Goal: Task Accomplishment & Management: Manage account settings

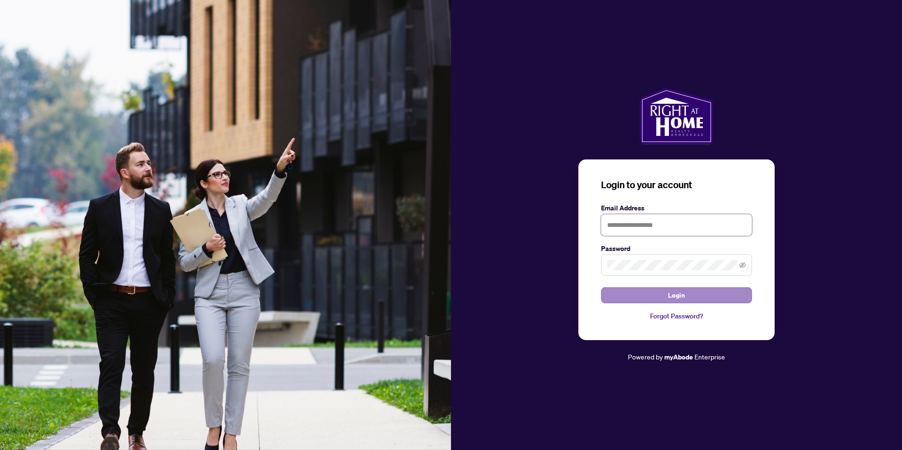
type input "**********"
click at [645, 294] on button "Login" at bounding box center [676, 295] width 151 height 16
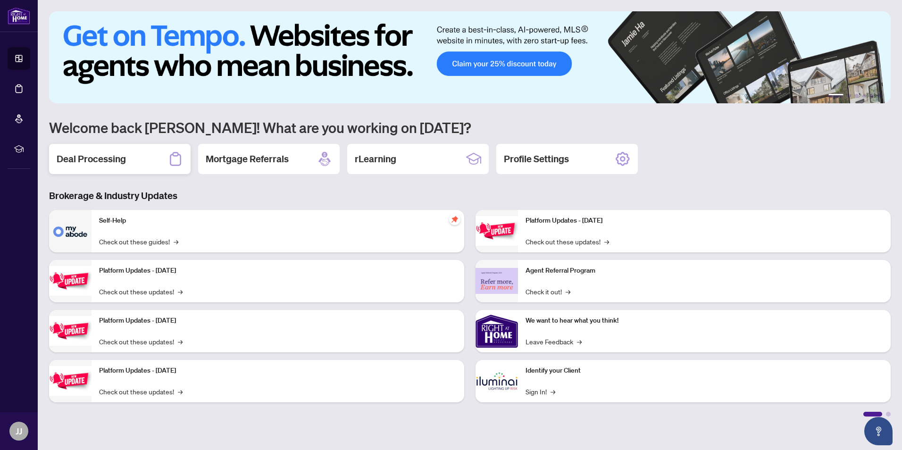
click at [111, 163] on h2 "Deal Processing" at bounding box center [91, 158] width 69 height 13
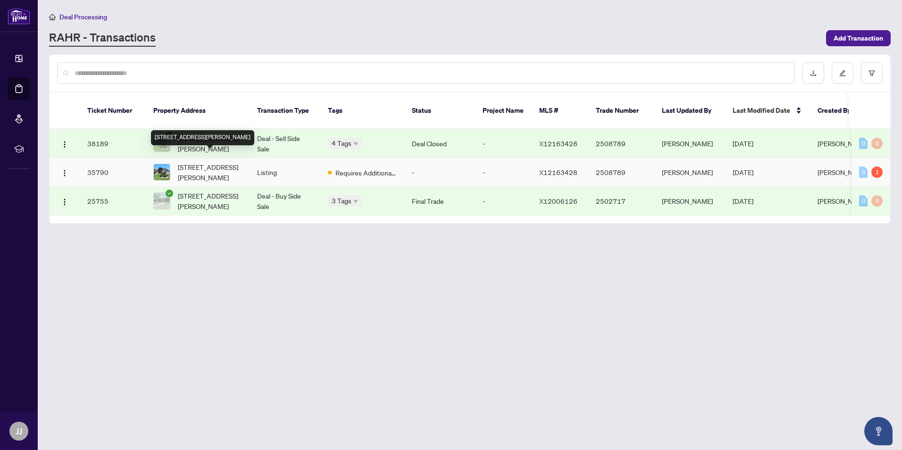
click at [219, 164] on span "[STREET_ADDRESS][PERSON_NAME]" at bounding box center [210, 172] width 64 height 21
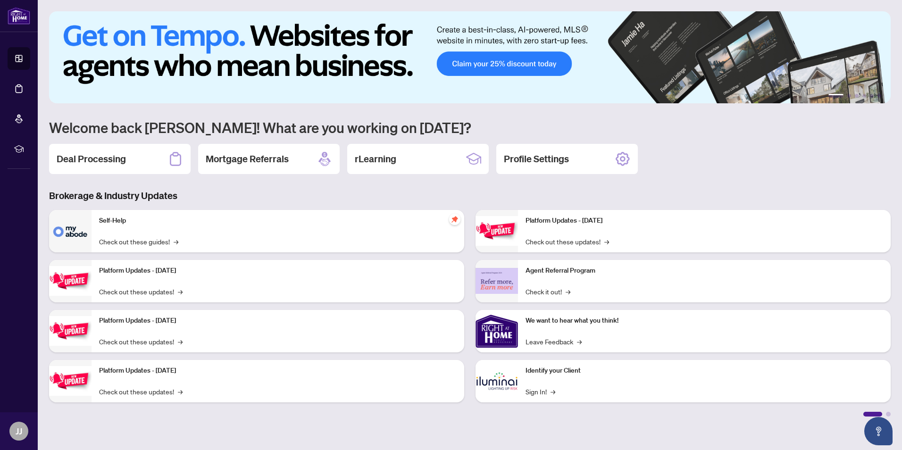
click at [901, 361] on html "Dashboard Deal Processing Mortgage Referrals rLearning JJ John Joseph Somogyvar…" at bounding box center [451, 225] width 902 height 450
click at [901, 361] on main "1 2 3 4 5 6 Welcome back John Joseph! What are you working on today? Deal Proce…" at bounding box center [470, 225] width 864 height 450
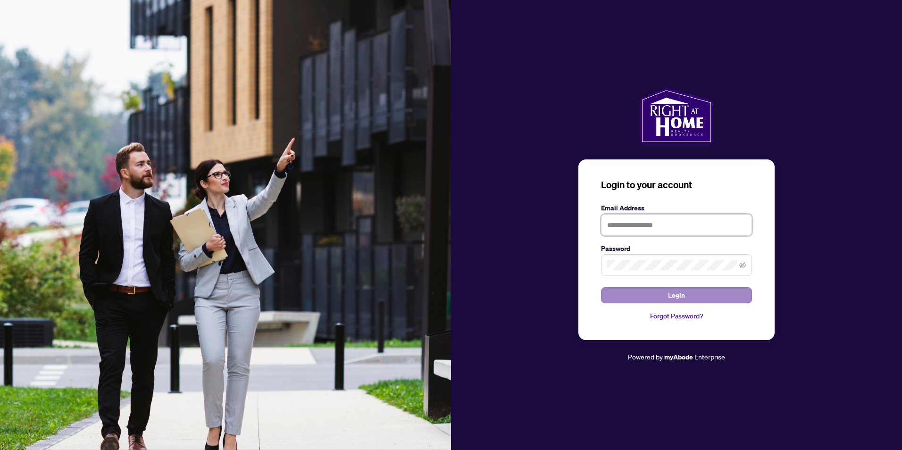
type input "**********"
click at [675, 294] on span "Login" at bounding box center [676, 295] width 17 height 15
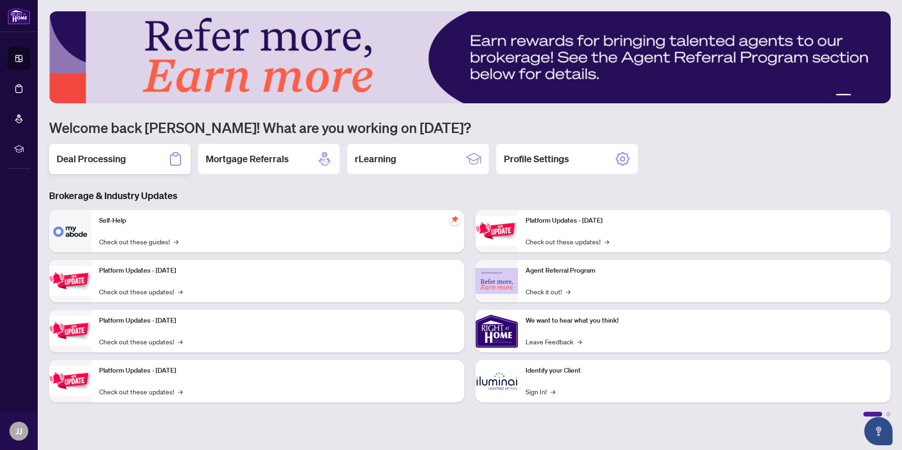
click at [169, 158] on icon at bounding box center [175, 158] width 15 height 15
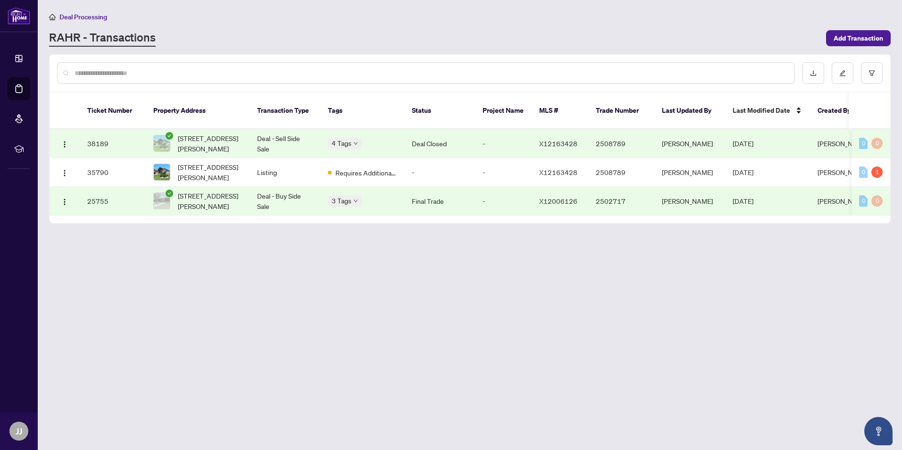
click at [380, 138] on div "4 Tags" at bounding box center [362, 143] width 69 height 11
click at [244, 134] on td "[STREET_ADDRESS][PERSON_NAME]" at bounding box center [198, 143] width 104 height 29
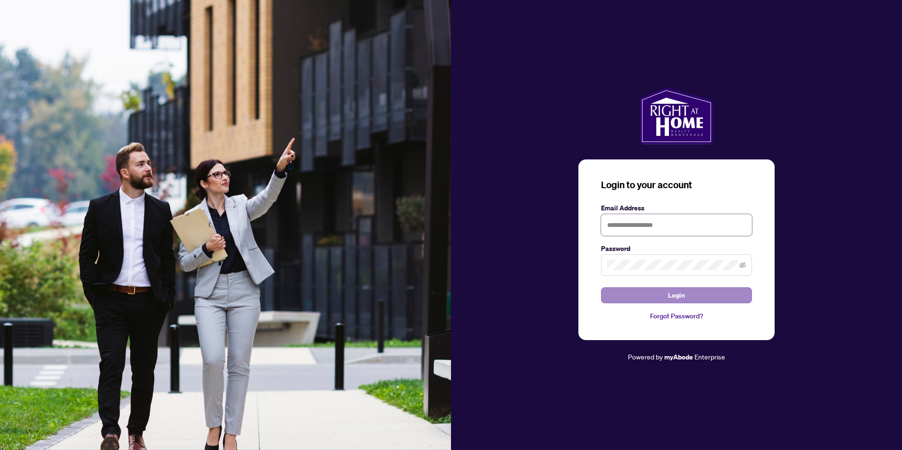
type input "**********"
click at [669, 296] on span "Login" at bounding box center [676, 295] width 17 height 15
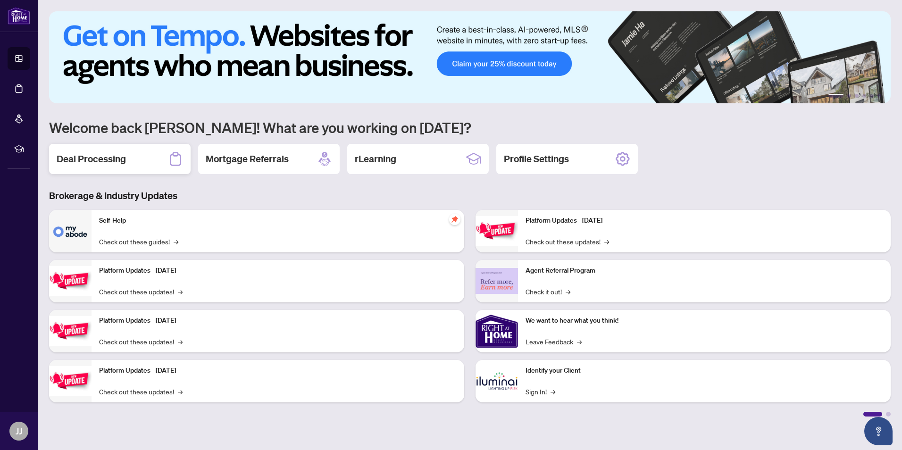
click at [144, 161] on div "Deal Processing" at bounding box center [119, 159] width 141 height 30
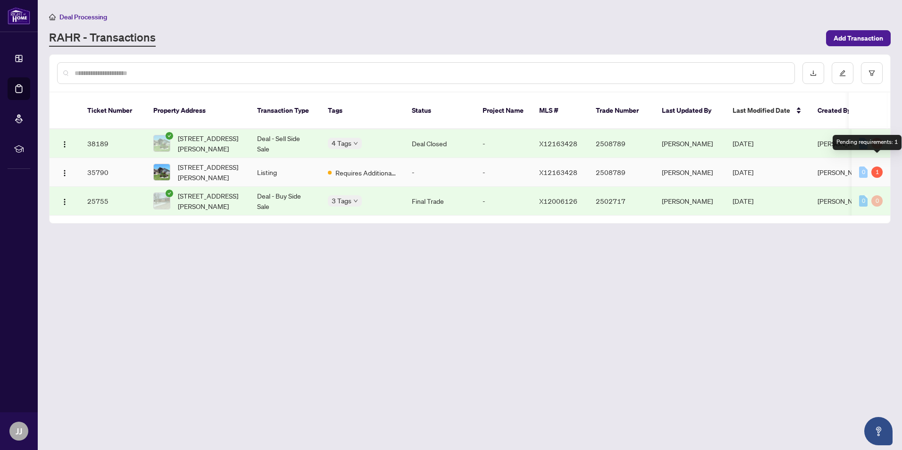
click at [878, 166] on div "1" at bounding box center [876, 171] width 11 height 11
click at [877, 166] on div "1" at bounding box center [876, 171] width 11 height 11
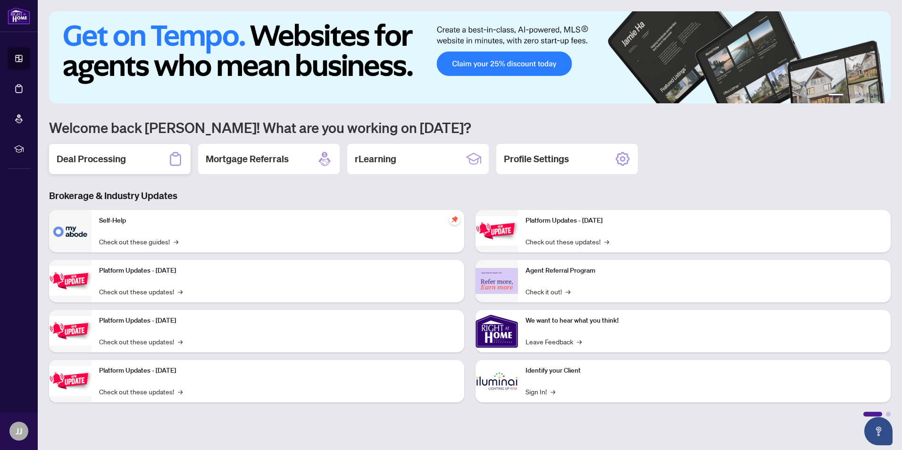
click at [132, 162] on div "Deal Processing" at bounding box center [119, 159] width 141 height 30
click at [141, 228] on div "Self-Help Check out these guides! →" at bounding box center [277, 231] width 373 height 42
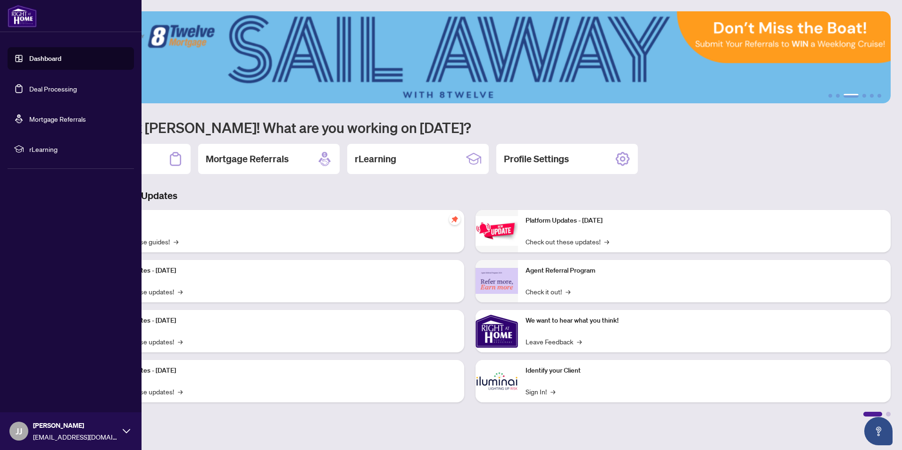
click at [49, 55] on link "Dashboard" at bounding box center [45, 58] width 32 height 8
click at [34, 59] on link "Dashboard" at bounding box center [45, 58] width 32 height 8
click at [46, 91] on link "Deal Processing" at bounding box center [53, 88] width 48 height 8
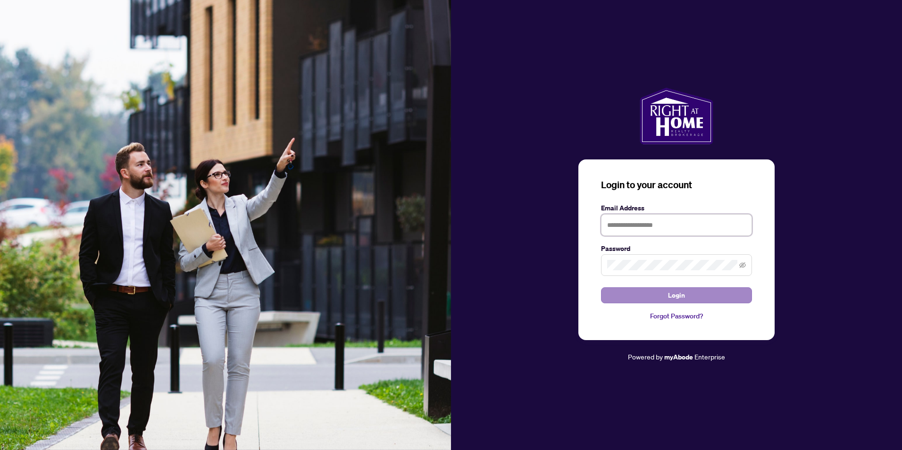
type input "**********"
click at [670, 302] on span "Login" at bounding box center [676, 295] width 17 height 15
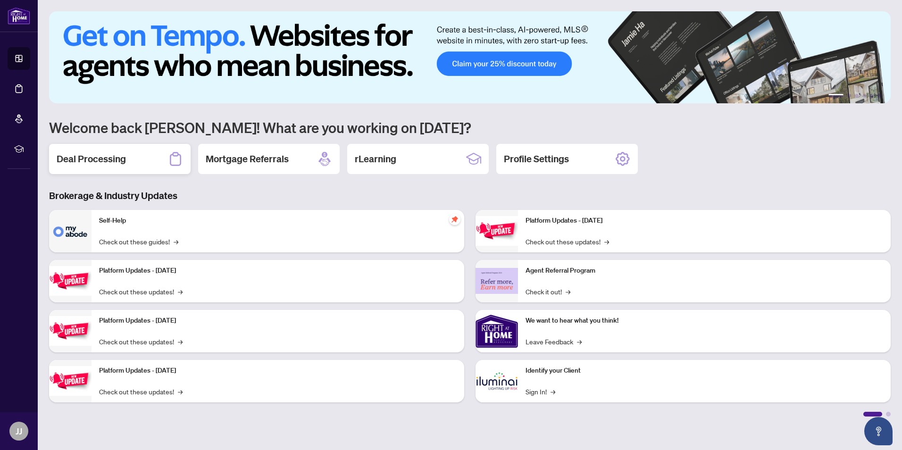
click at [109, 159] on h2 "Deal Processing" at bounding box center [91, 158] width 69 height 13
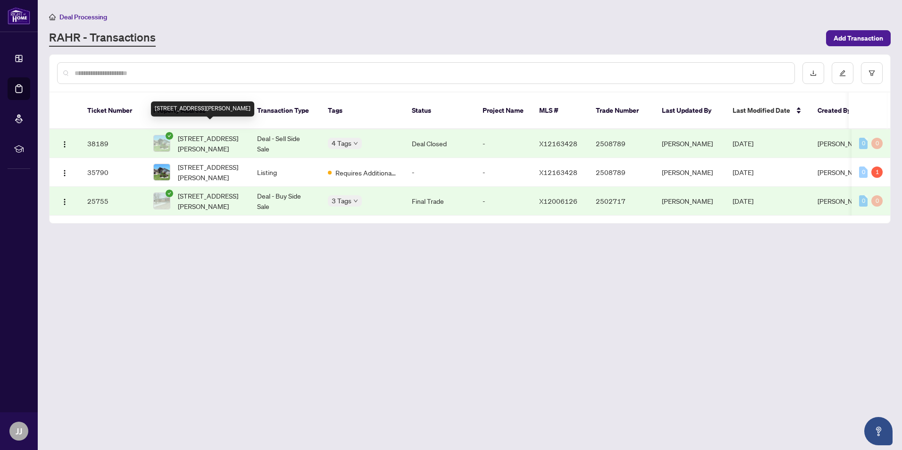
click at [225, 133] on span "[STREET_ADDRESS][PERSON_NAME]" at bounding box center [210, 143] width 64 height 21
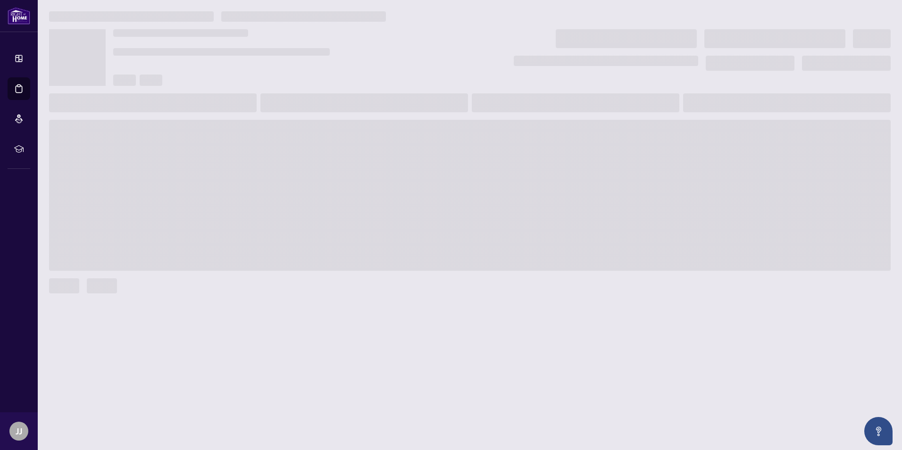
click at [225, 131] on span at bounding box center [469, 195] width 841 height 151
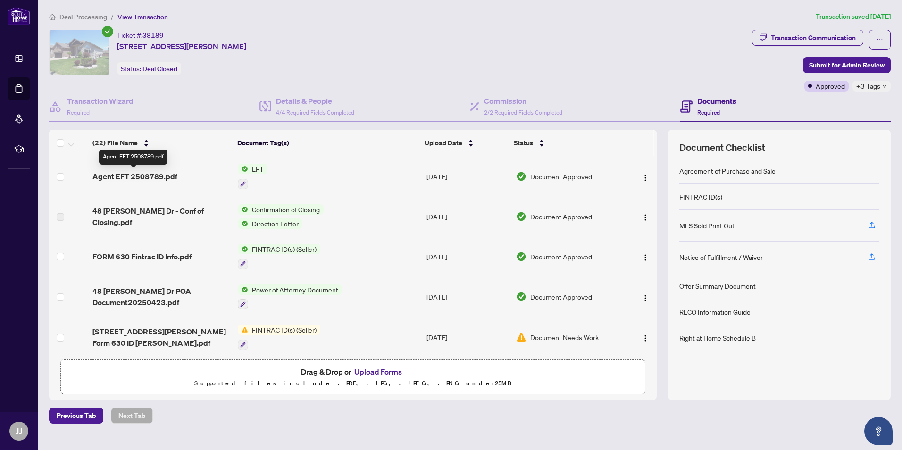
click at [130, 174] on span "Agent EFT 2508789.pdf" at bounding box center [134, 176] width 85 height 11
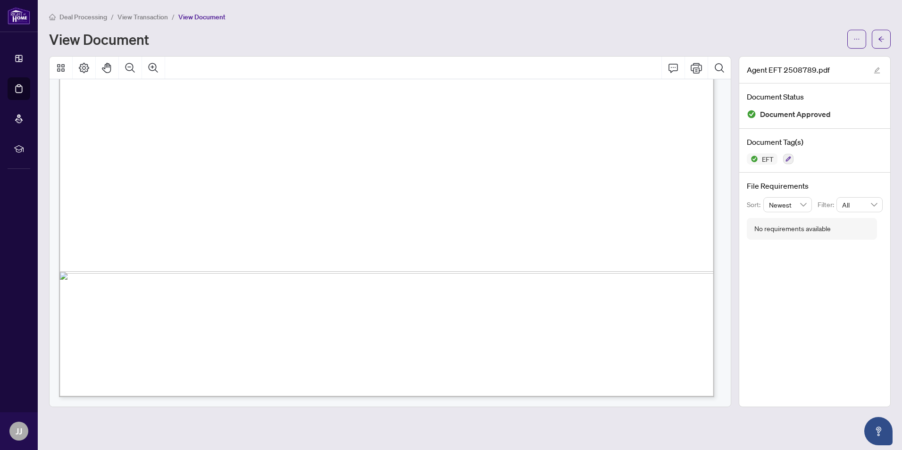
scroll to position [253, 0]
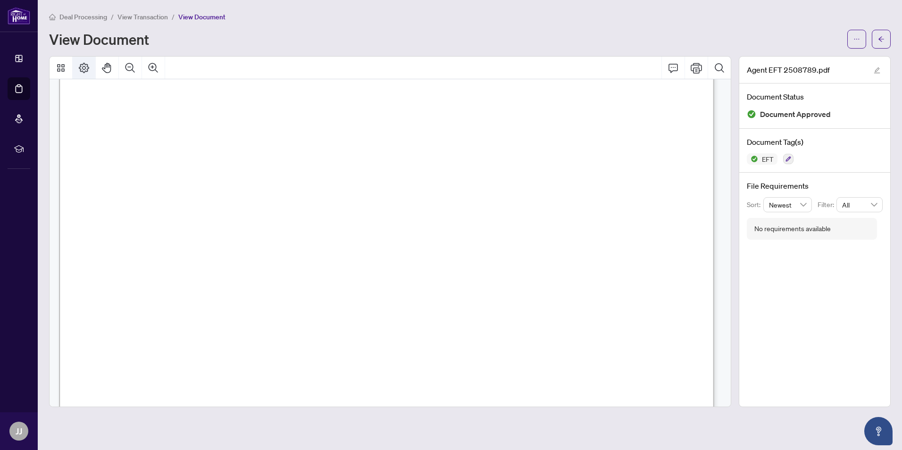
click at [87, 70] on icon "Page Layout" at bounding box center [83, 67] width 11 height 11
click at [60, 63] on icon "Thumbnails" at bounding box center [60, 67] width 11 height 11
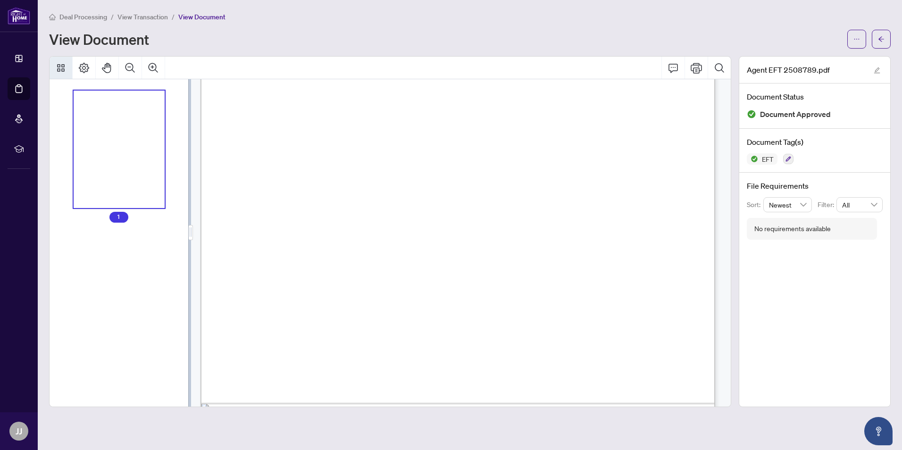
scroll to position [199, 0]
click at [696, 68] on icon "Print" at bounding box center [695, 67] width 11 height 11
